Goal: Task Accomplishment & Management: Manage account settings

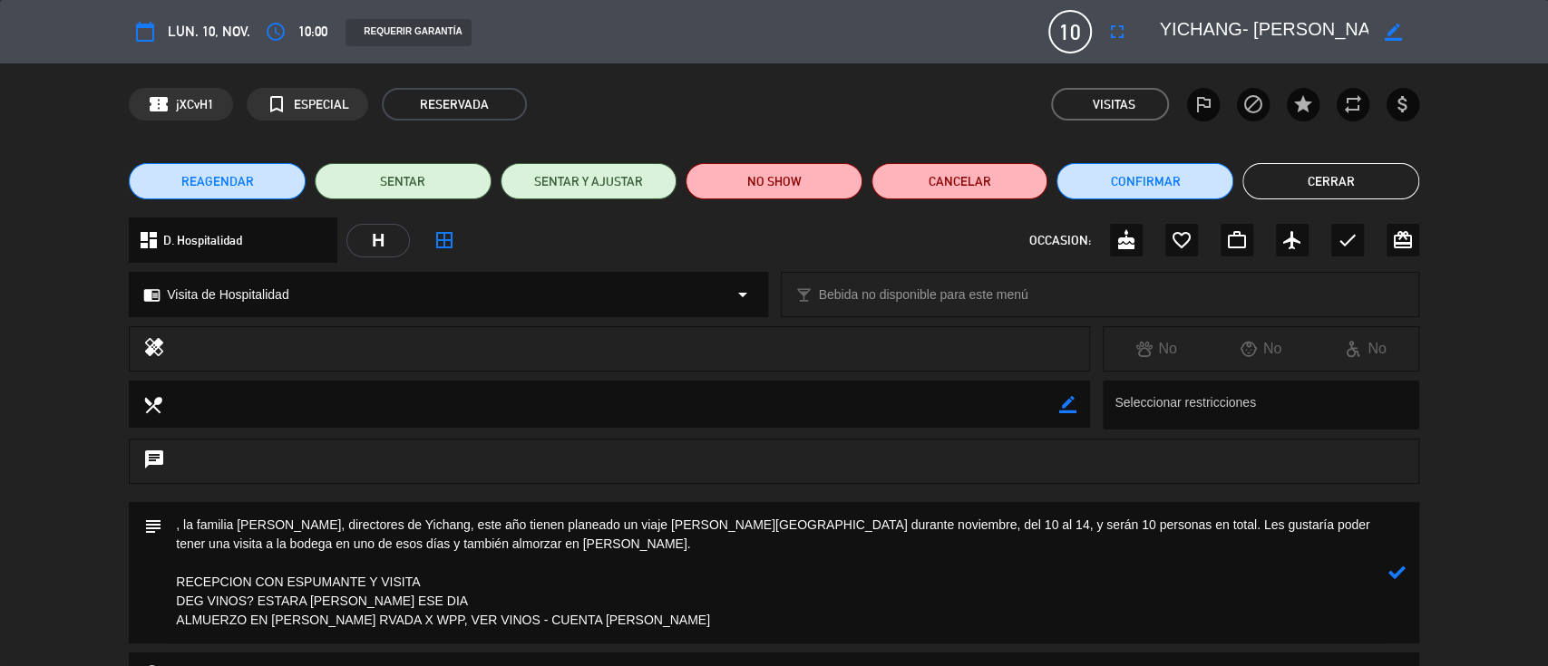
click at [1392, 572] on icon at bounding box center [1396, 572] width 17 height 17
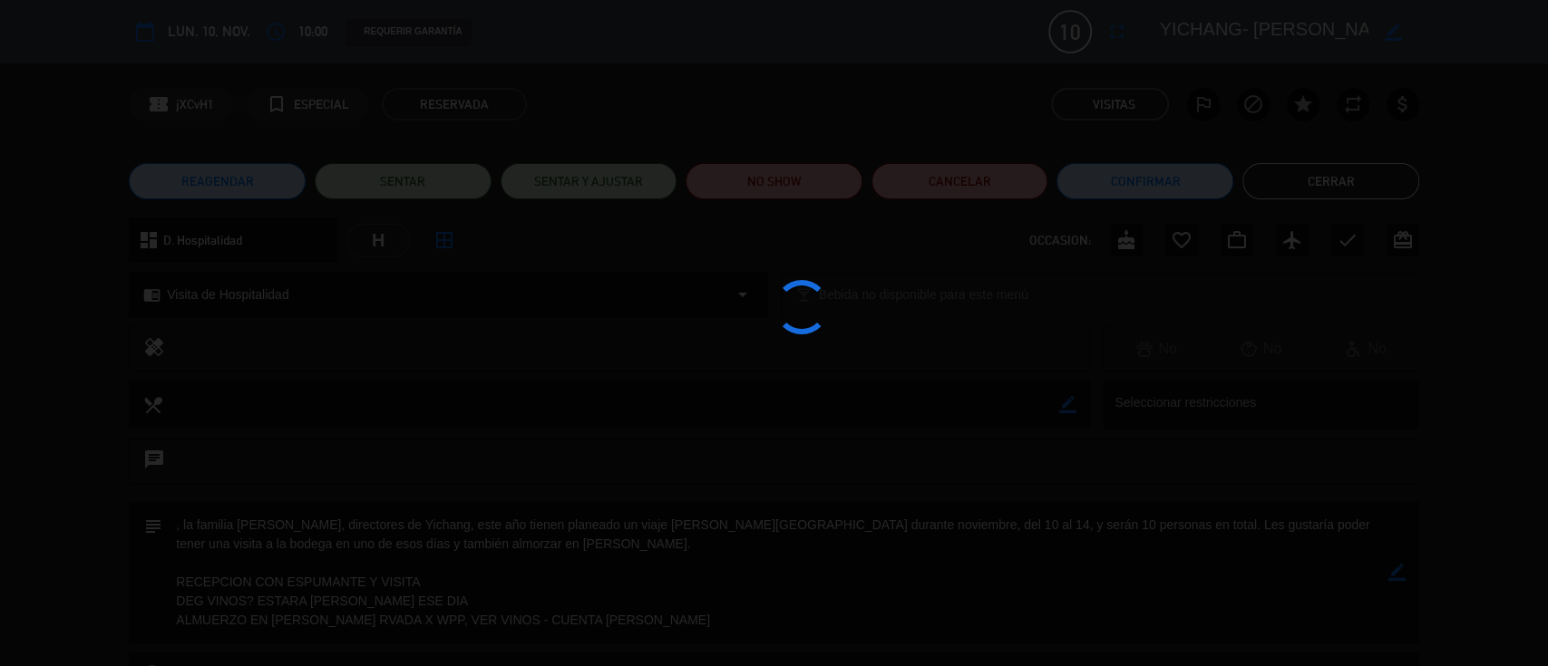
type textarea ", la familia [PERSON_NAME], directores de Yichang, este año tienen planeado un …"
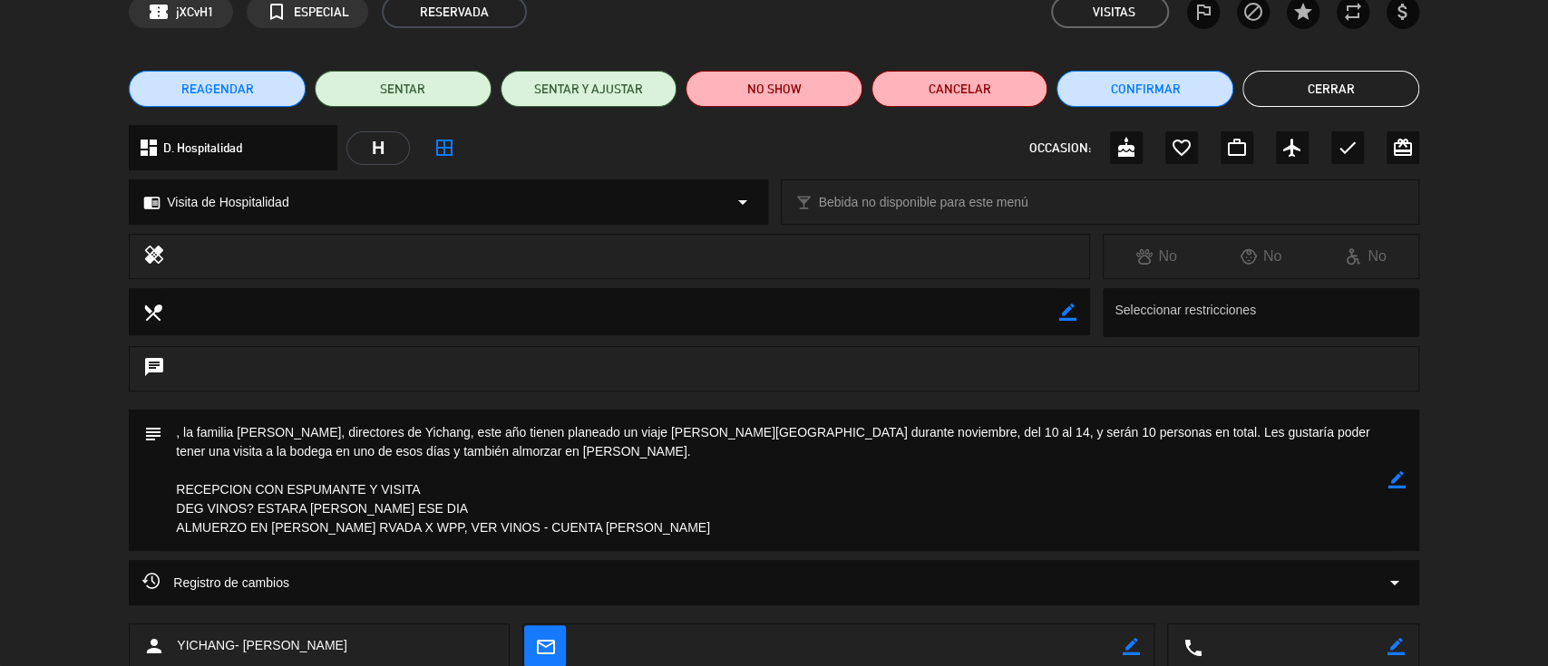
scroll to position [204, 0]
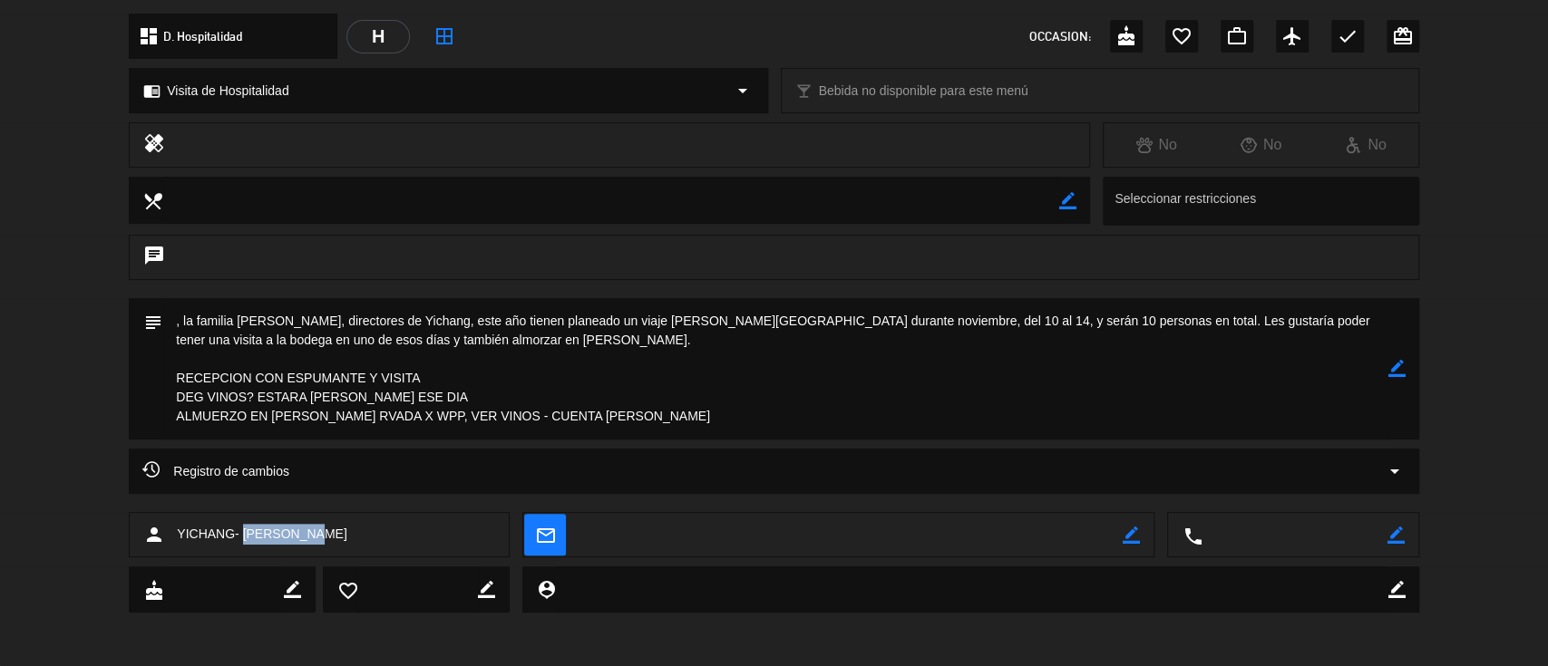
drag, startPoint x: 377, startPoint y: 540, endPoint x: 241, endPoint y: 534, distance: 136.2
click at [241, 534] on div "person YICHANG- [PERSON_NAME]" at bounding box center [319, 534] width 381 height 45
copy span "[PERSON_NAME]"
drag, startPoint x: 646, startPoint y: 412, endPoint x: 173, endPoint y: 312, distance: 482.8
click at [173, 312] on textarea at bounding box center [775, 368] width 1226 height 141
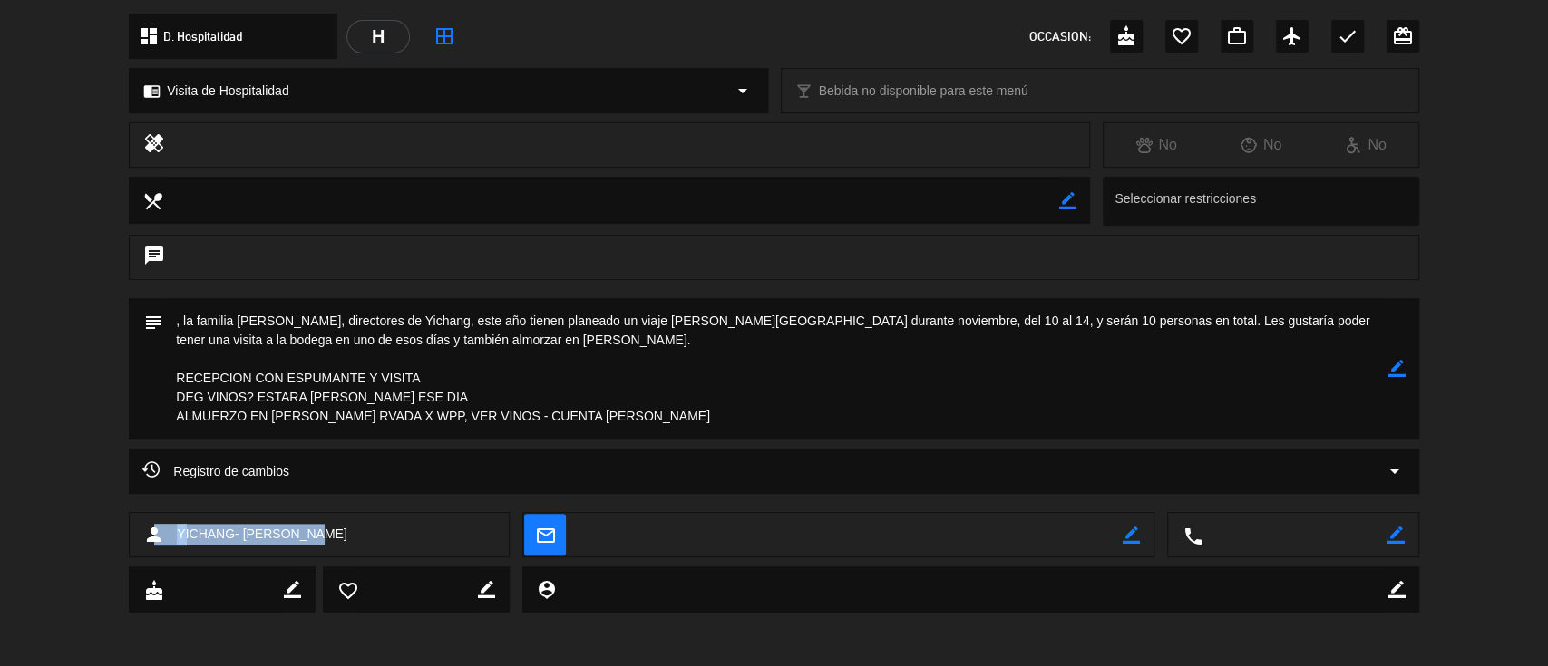
drag, startPoint x: 354, startPoint y: 524, endPoint x: 153, endPoint y: 520, distance: 200.4
click at [154, 521] on div "person YICHANG- [PERSON_NAME]" at bounding box center [319, 534] width 381 height 45
copy div "son YICHANG- [PERSON_NAME]"
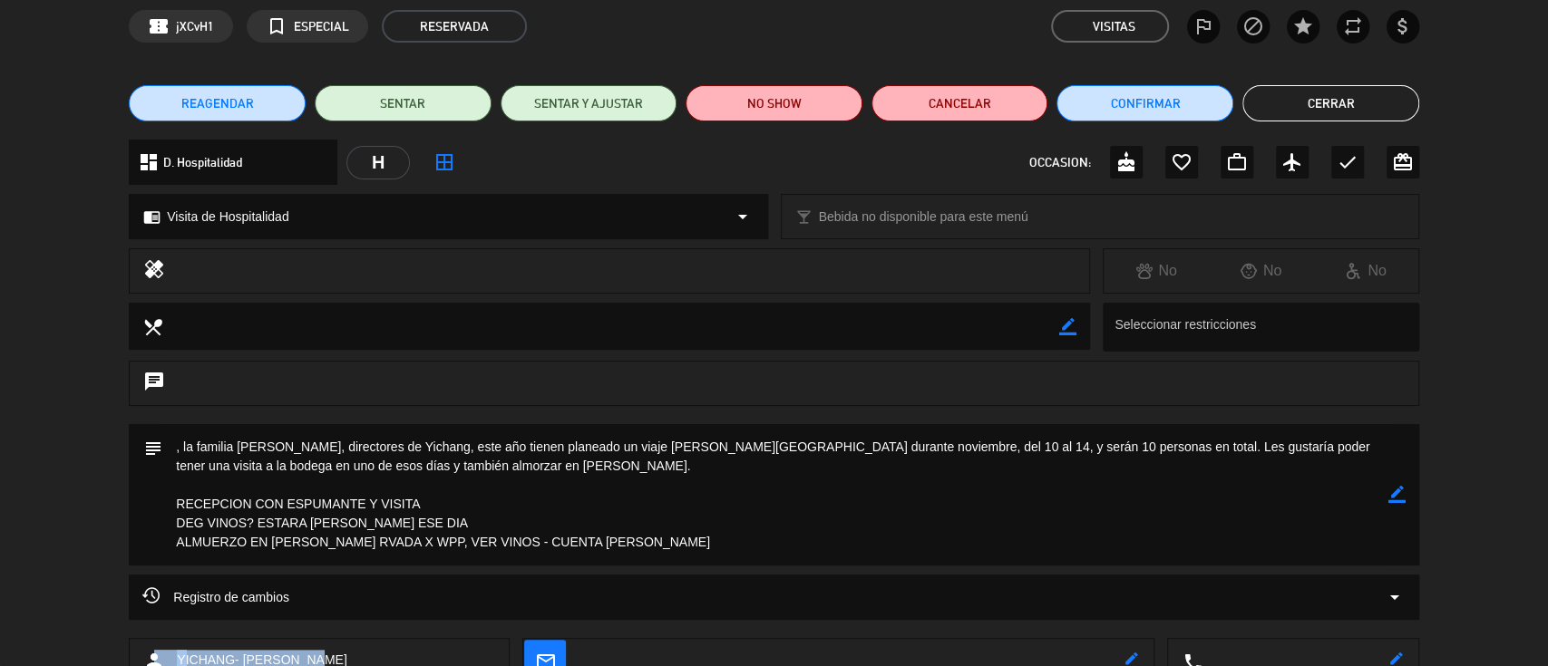
scroll to position [0, 0]
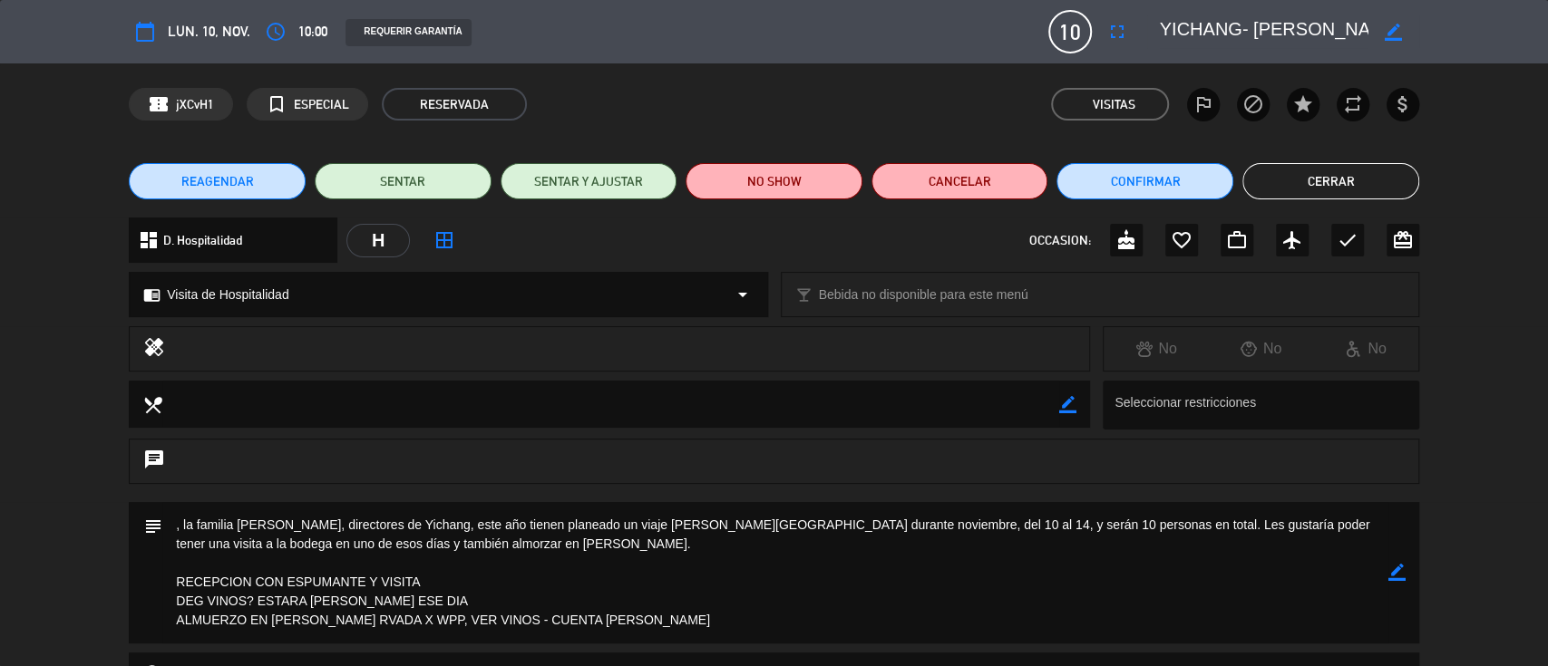
click at [1305, 190] on button "Cerrar" at bounding box center [1330, 181] width 177 height 36
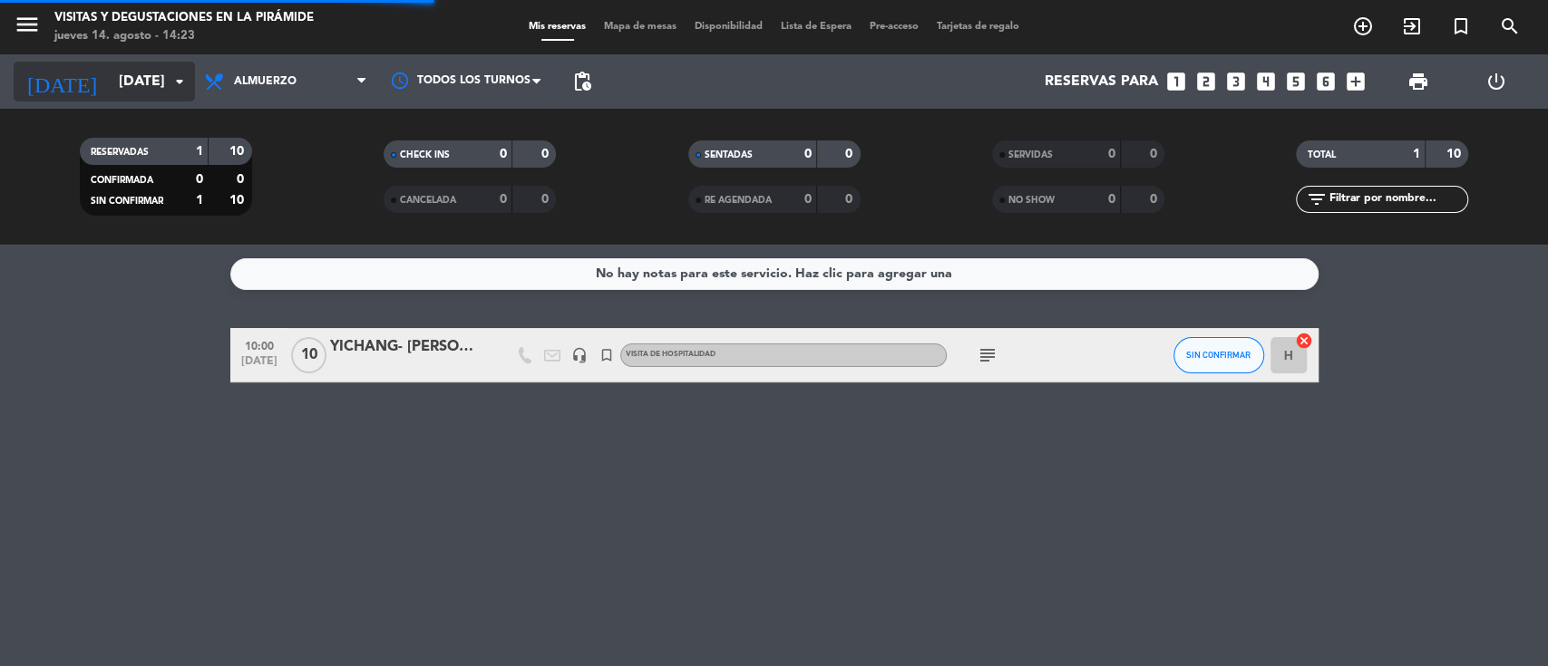
click at [110, 76] on input "[DATE]" at bounding box center [205, 81] width 191 height 35
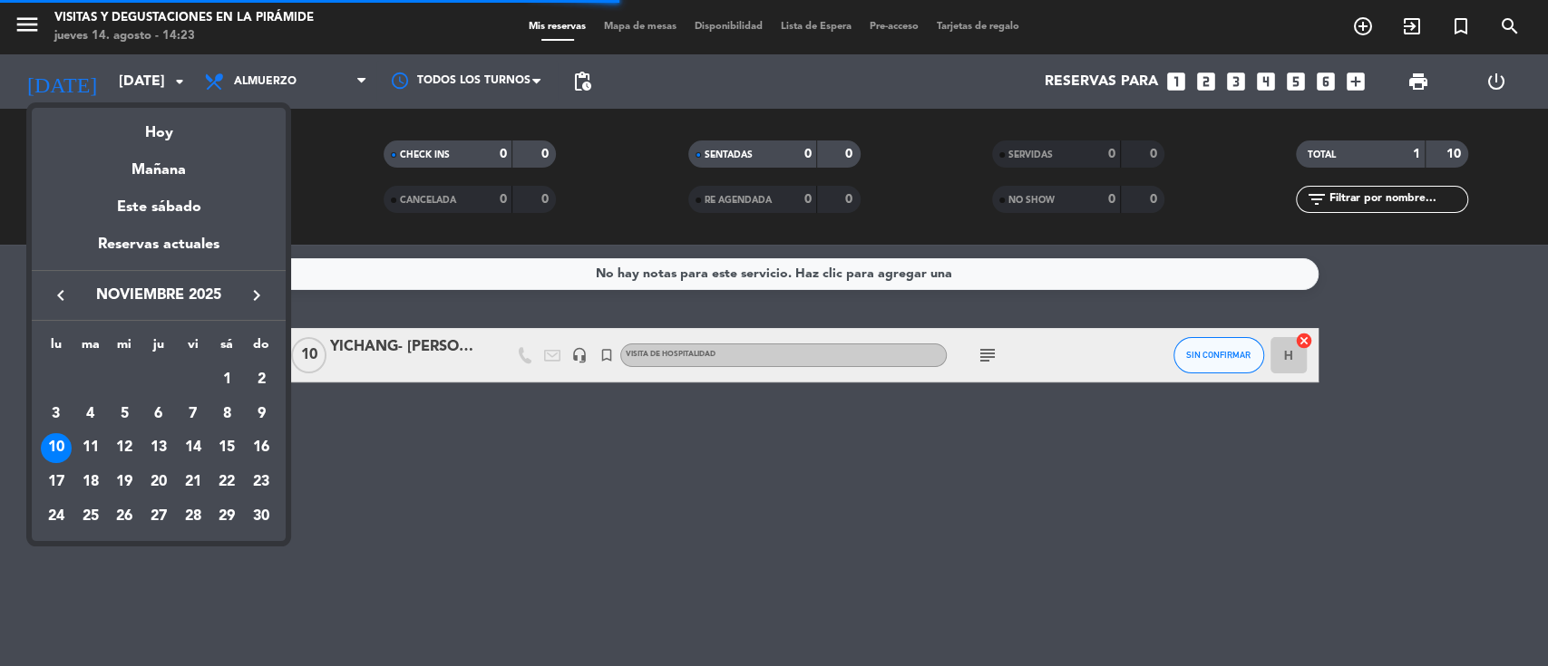
click at [58, 294] on icon "keyboard_arrow_left" at bounding box center [61, 296] width 22 height 22
click at [50, 287] on icon "keyboard_arrow_left" at bounding box center [61, 296] width 22 height 22
click at [192, 485] on div "22" at bounding box center [193, 482] width 31 height 31
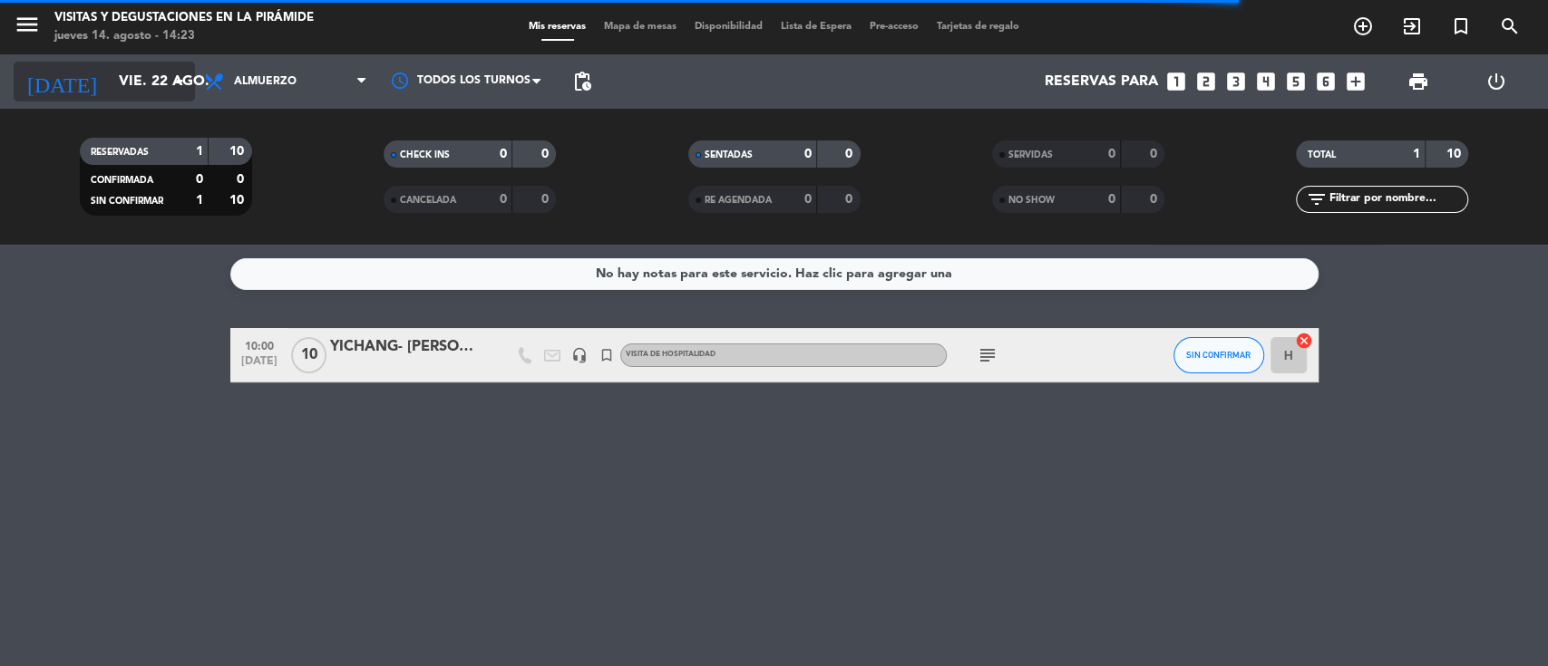
click at [169, 91] on icon "arrow_drop_down" at bounding box center [180, 82] width 22 height 22
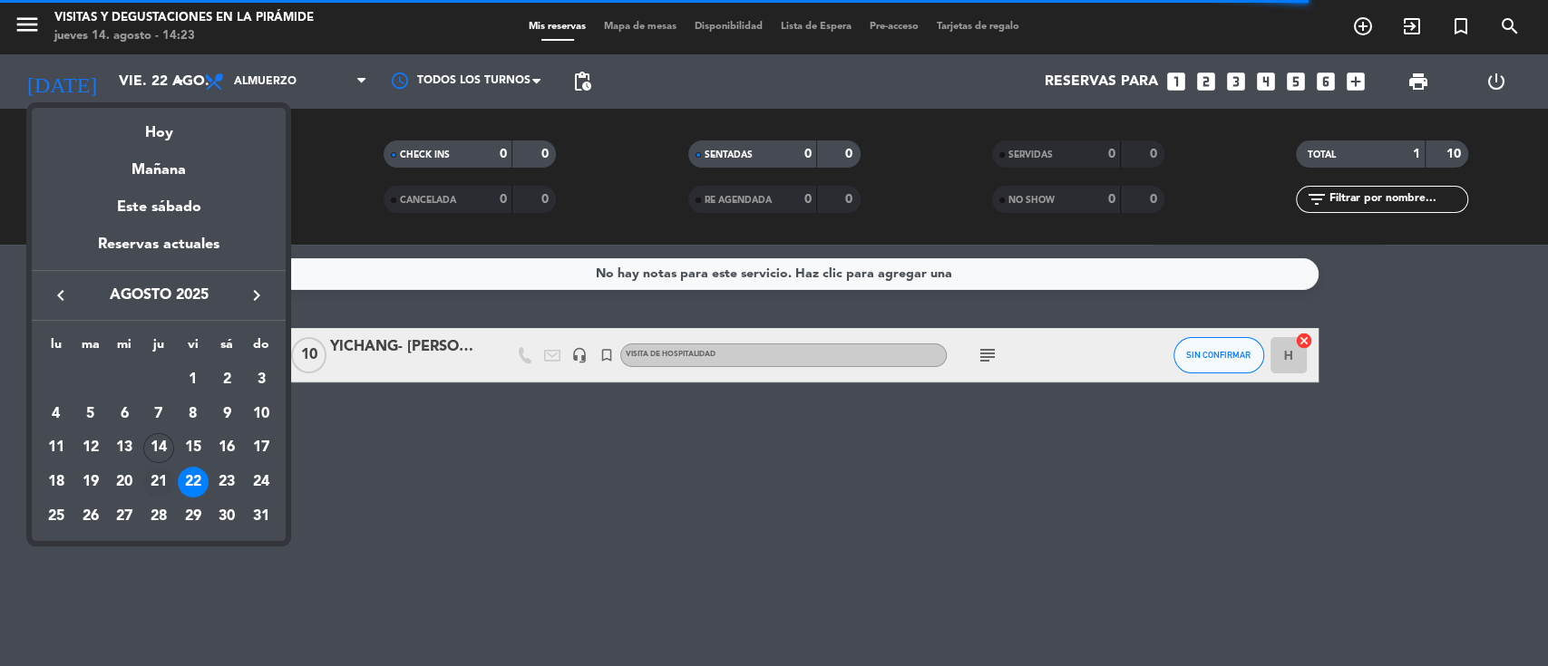
click at [165, 489] on div "21" at bounding box center [158, 482] width 31 height 31
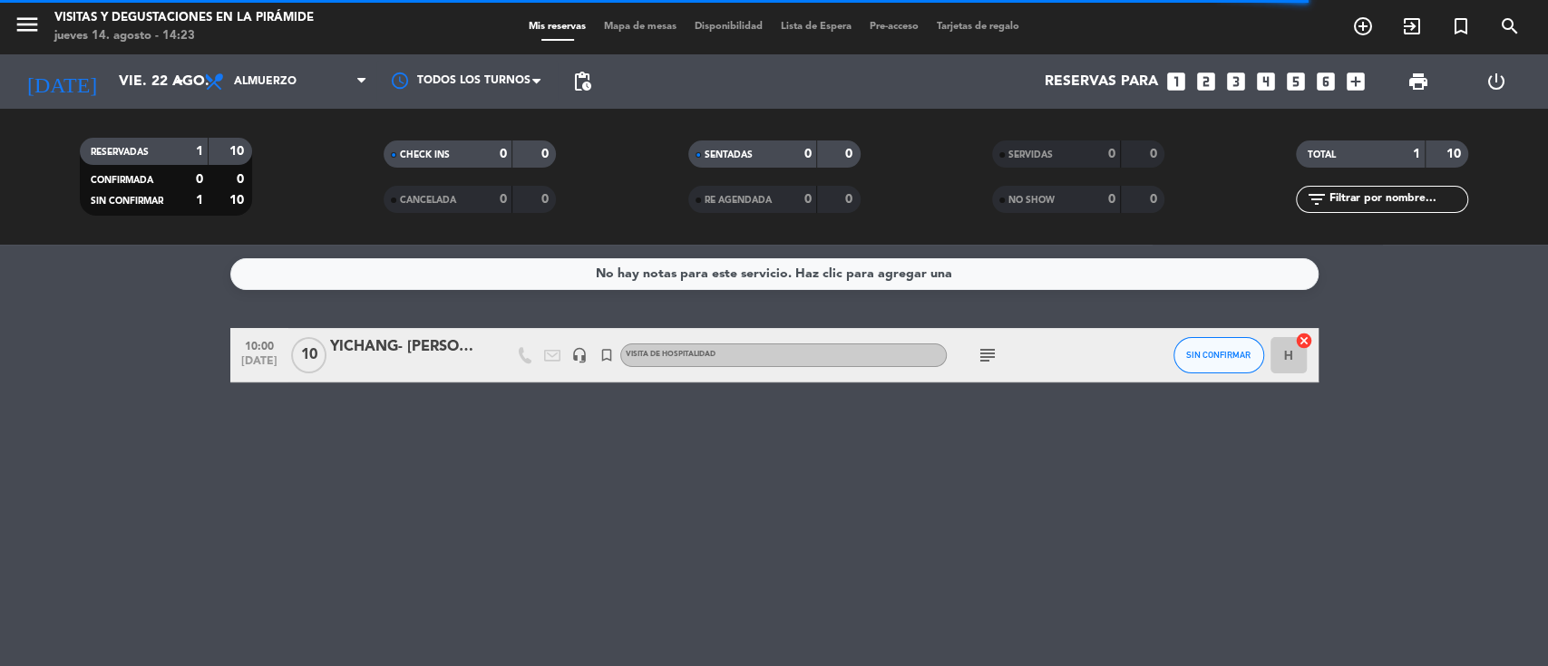
type input "jue. 21 ago."
